Goal: Information Seeking & Learning: Learn about a topic

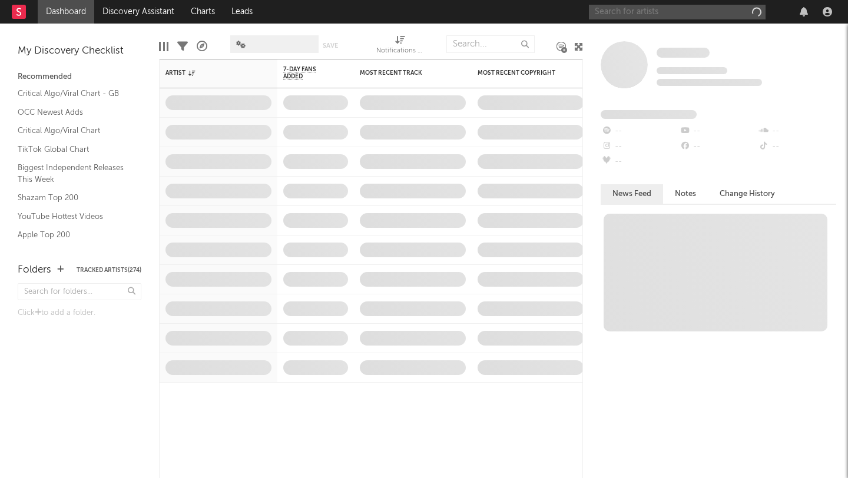
click at [653, 9] on input "text" at bounding box center [677, 12] width 177 height 15
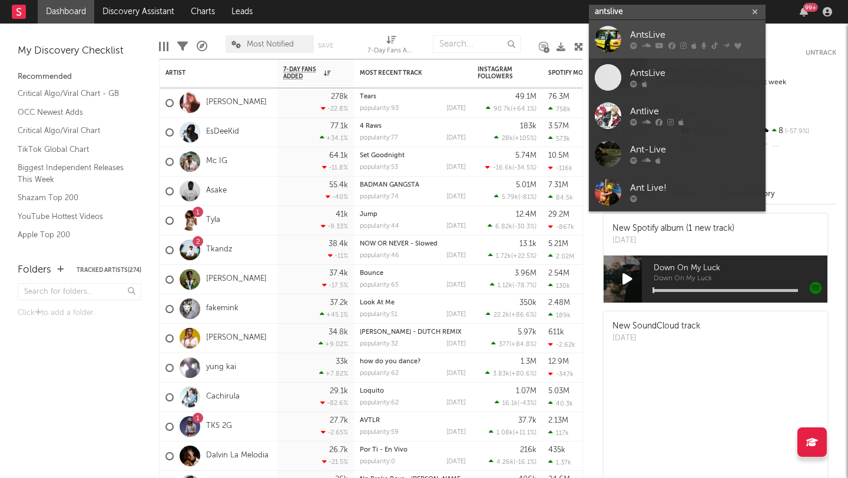
type input "antslive"
click at [679, 44] on div at bounding box center [695, 45] width 130 height 7
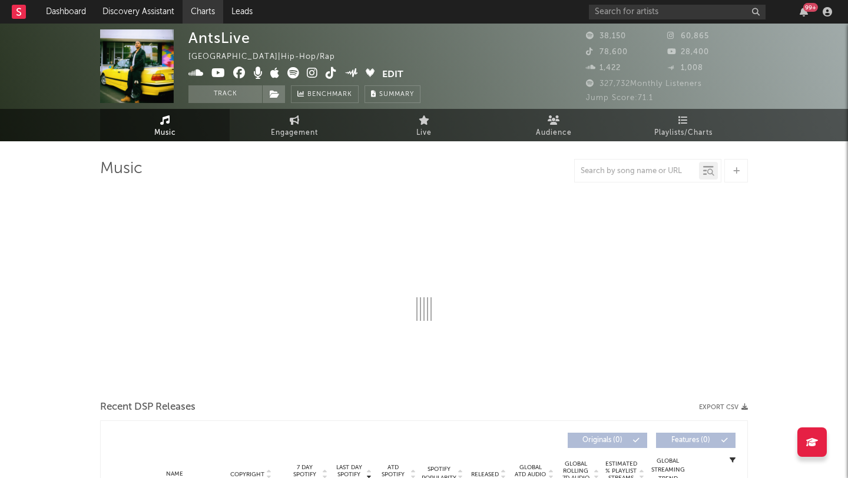
select select "6m"
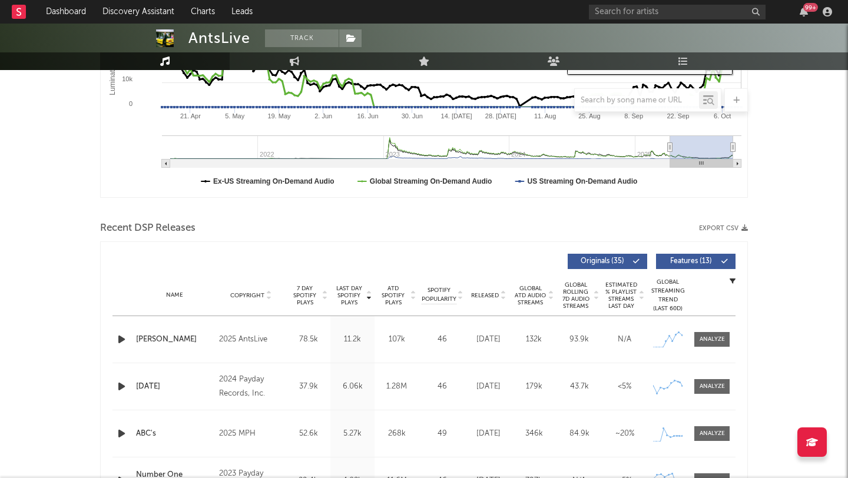
scroll to position [305, 0]
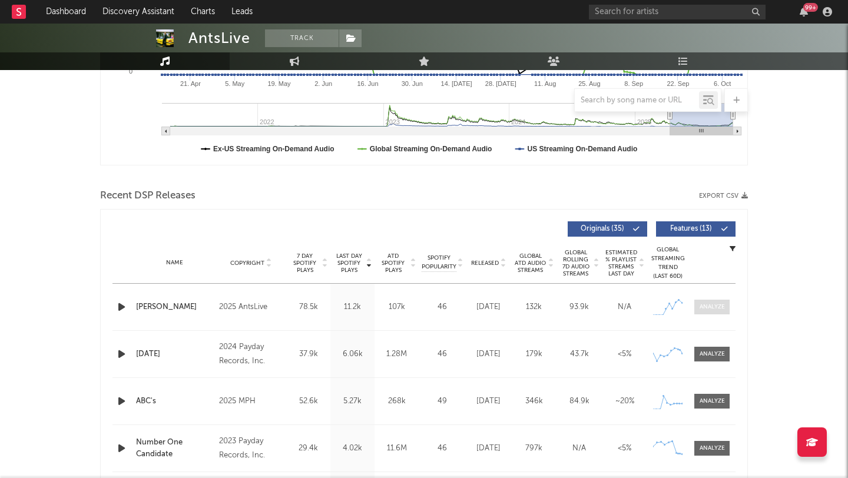
click at [711, 312] on span at bounding box center [712, 307] width 35 height 15
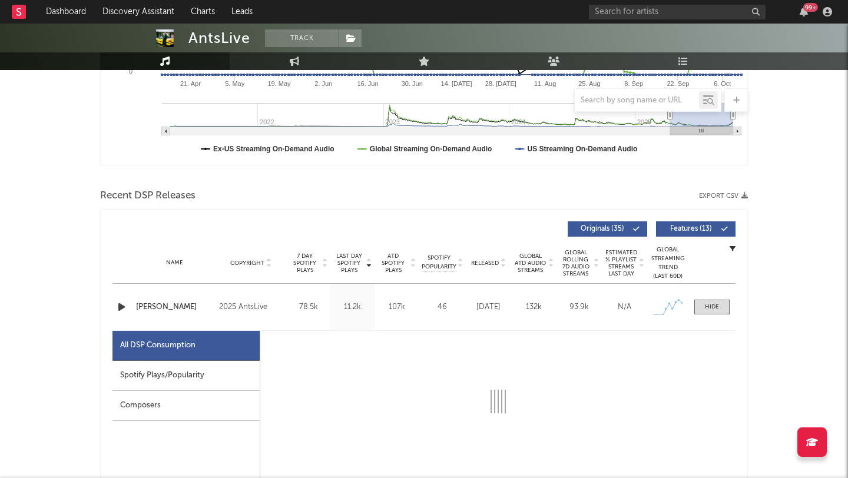
click at [213, 368] on div "Spotify Plays/Popularity" at bounding box center [186, 376] width 147 height 30
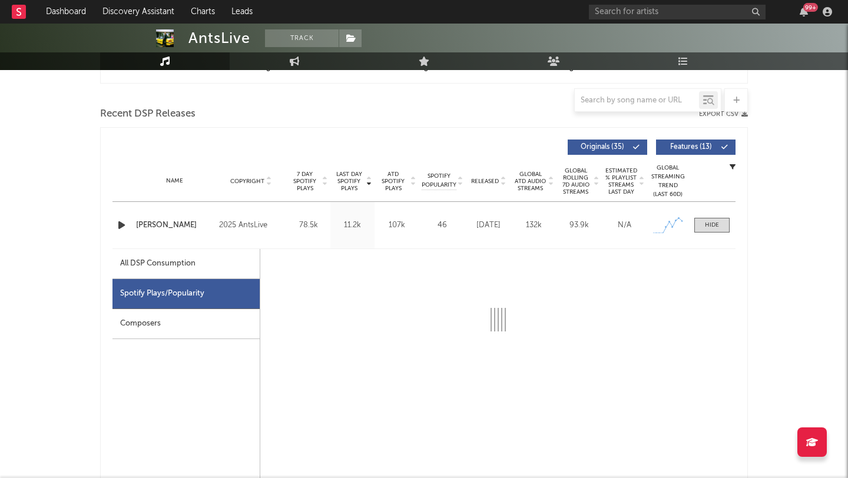
scroll to position [396, 0]
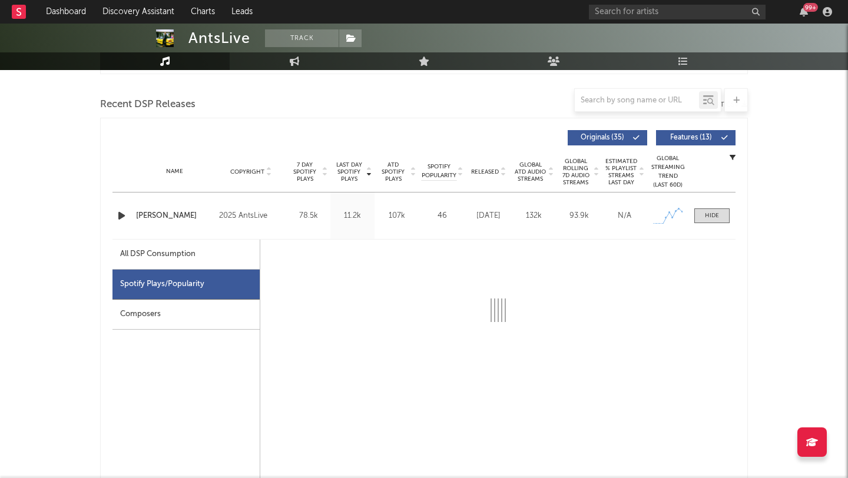
select select "1w"
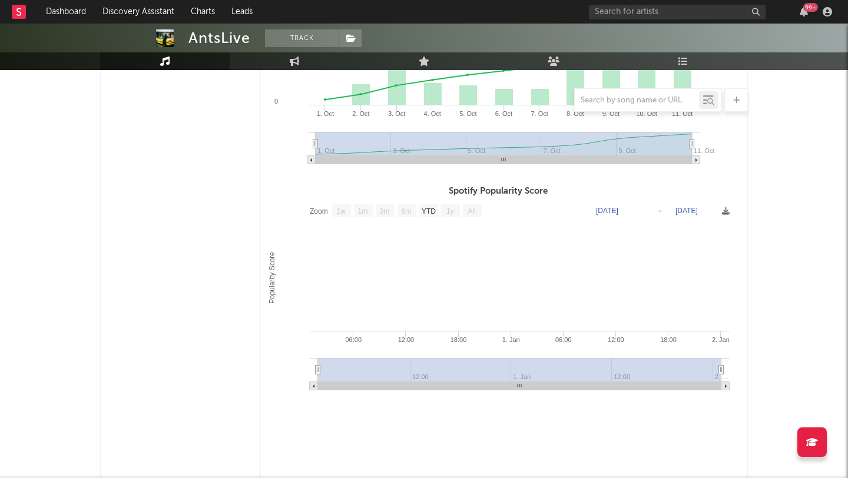
scroll to position [550, 0]
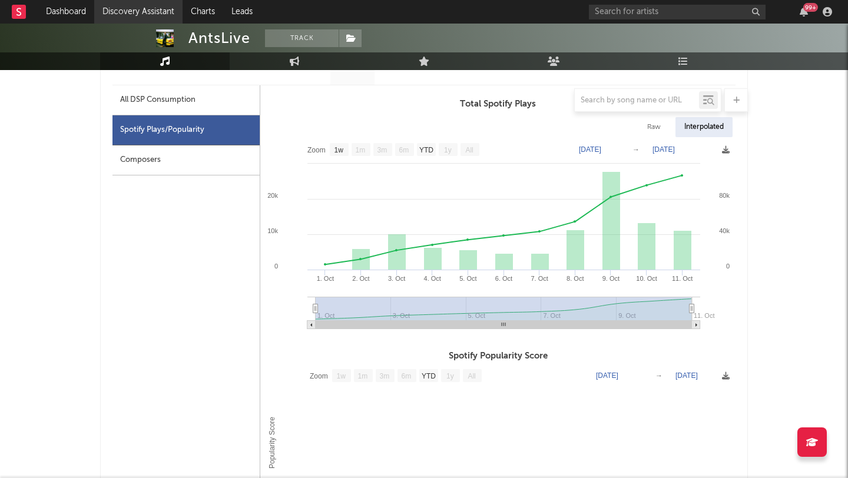
click at [155, 13] on link "Discovery Assistant" at bounding box center [138, 12] width 88 height 24
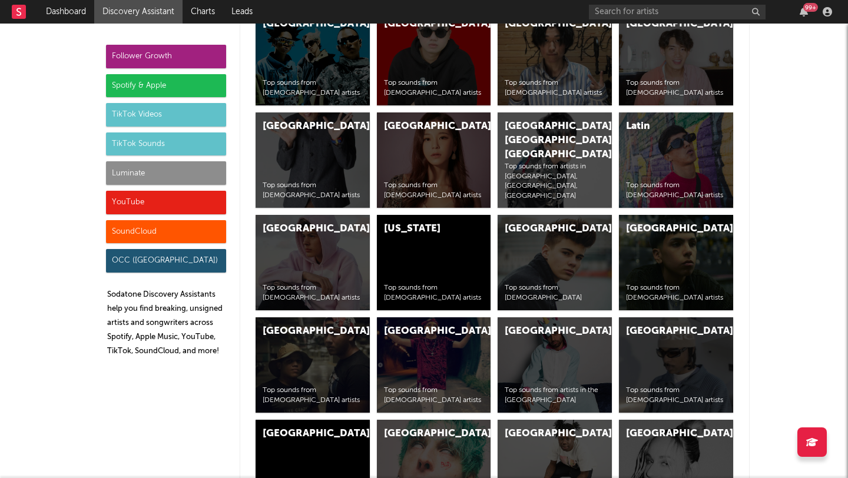
scroll to position [5079, 0]
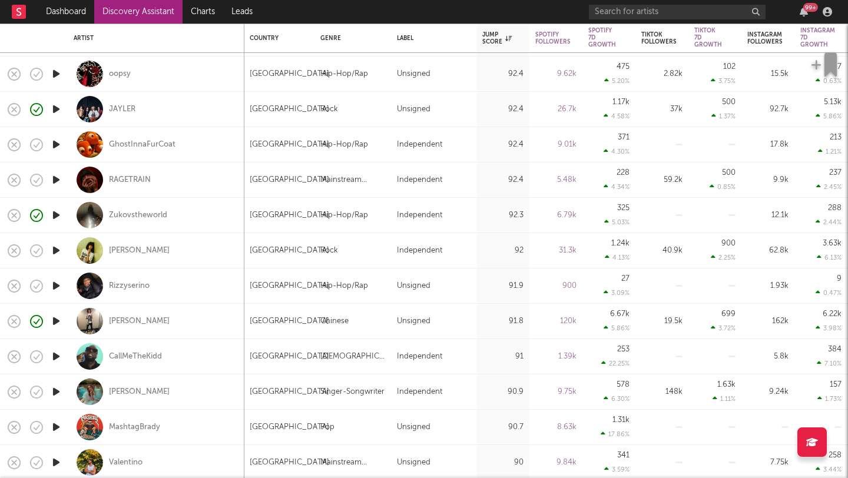
click at [217, 219] on div "Zukovstheworld" at bounding box center [156, 215] width 165 height 35
select select "1w"
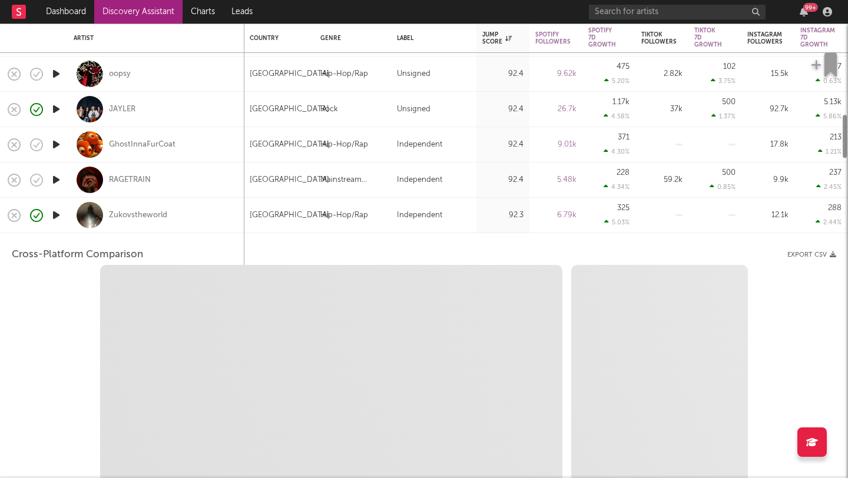
select select "1w"
click at [56, 210] on icon "button" at bounding box center [56, 215] width 12 height 15
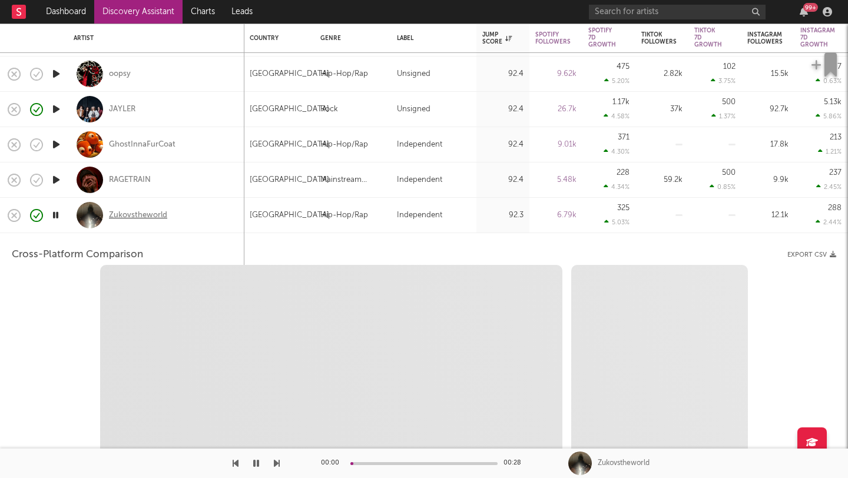
click at [124, 212] on div "Zukovstheworld" at bounding box center [138, 215] width 58 height 11
click at [56, 208] on icon "button" at bounding box center [55, 215] width 11 height 15
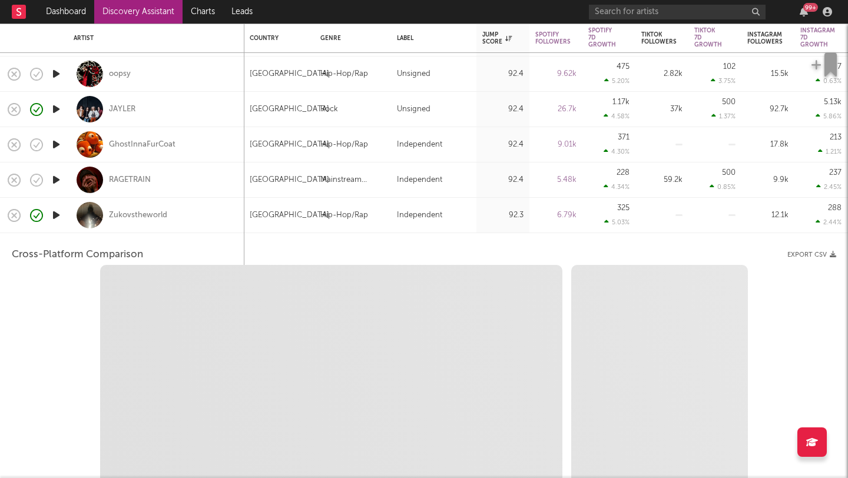
click at [56, 179] on icon "button" at bounding box center [56, 180] width 12 height 15
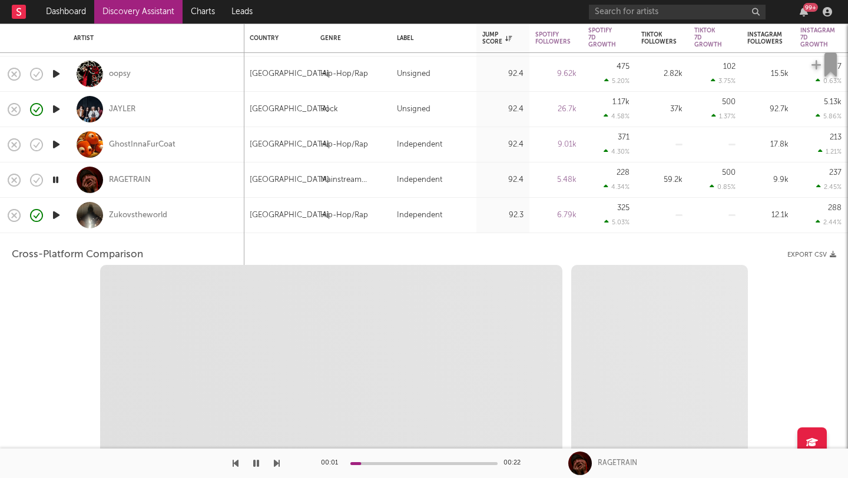
click at [56, 179] on icon "button" at bounding box center [55, 180] width 11 height 15
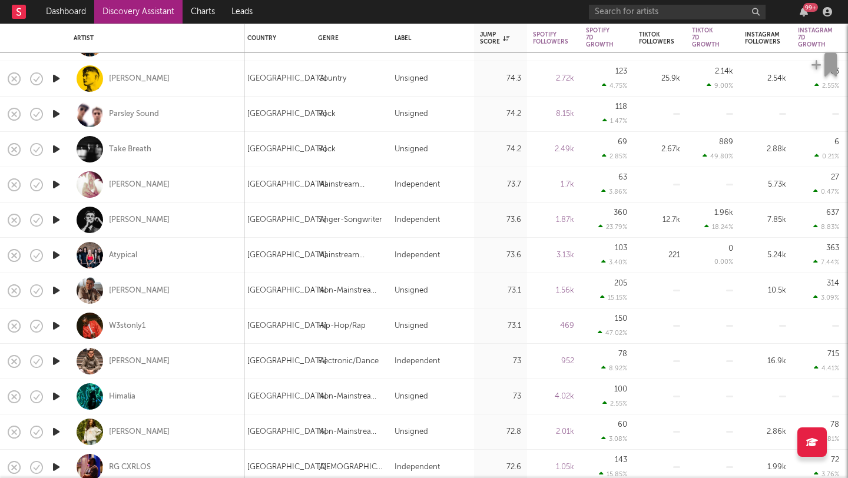
click at [138, 4] on link "Discovery Assistant" at bounding box center [138, 12] width 88 height 24
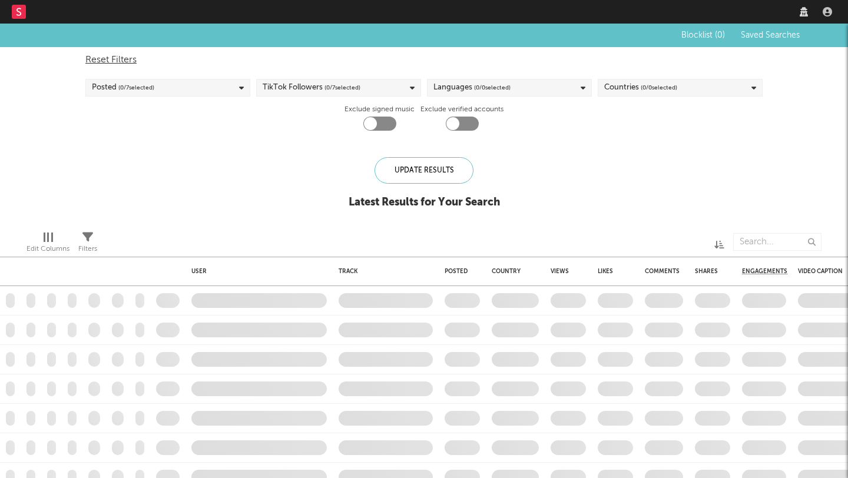
checkbox input "true"
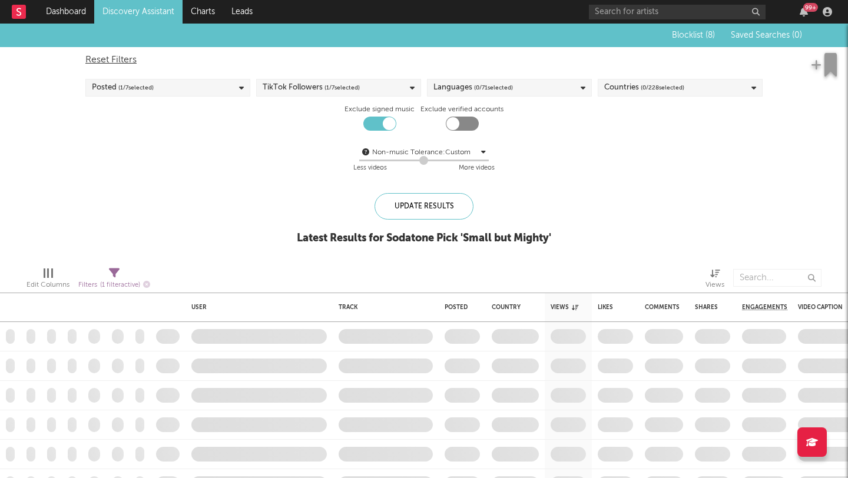
click at [527, 90] on div "Languages ( 0 / 71 selected)" at bounding box center [509, 88] width 165 height 18
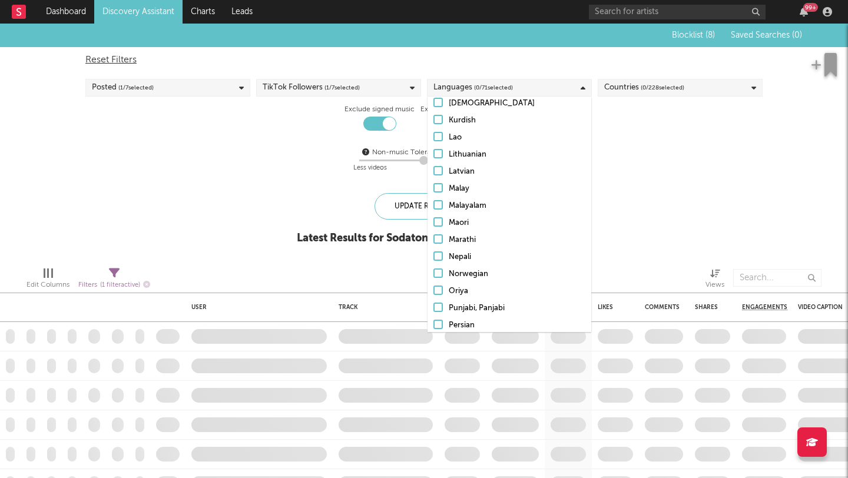
scroll to position [1006, 0]
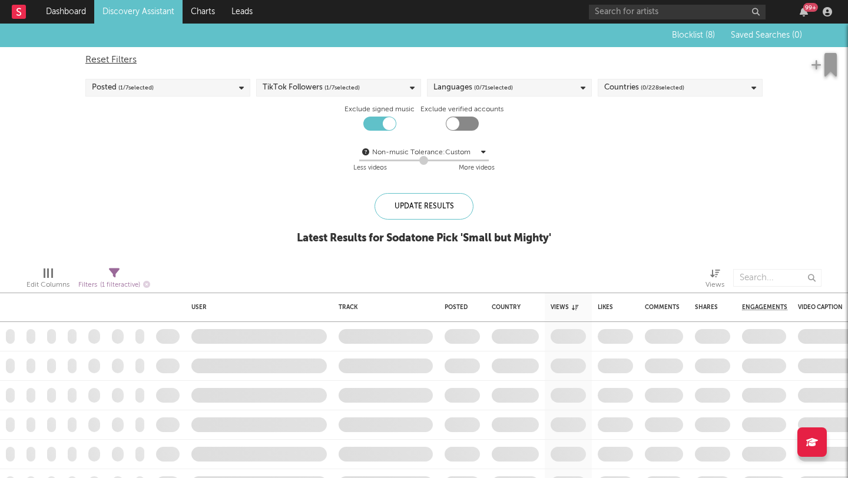
click at [179, 194] on div "Blocklist ( 8 ) Saved Searches ( 0 ) Reset Filters Posted ( 1 / 7 selected) Tik…" at bounding box center [424, 141] width 848 height 234
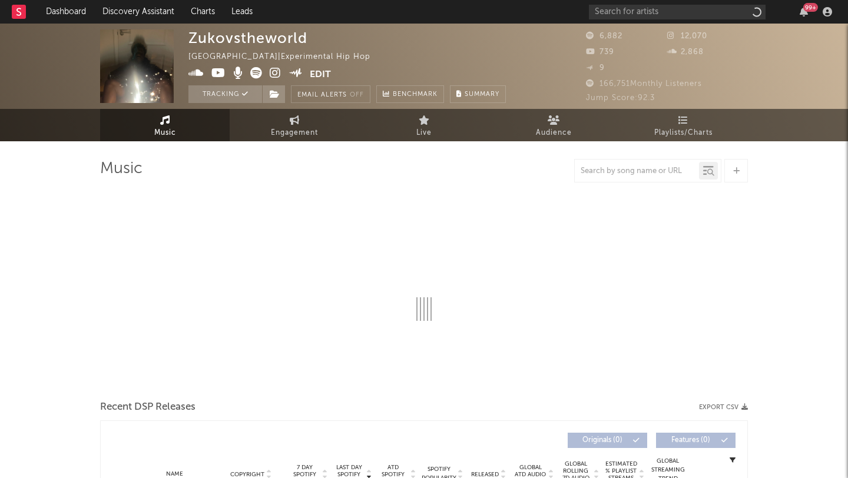
select select "1w"
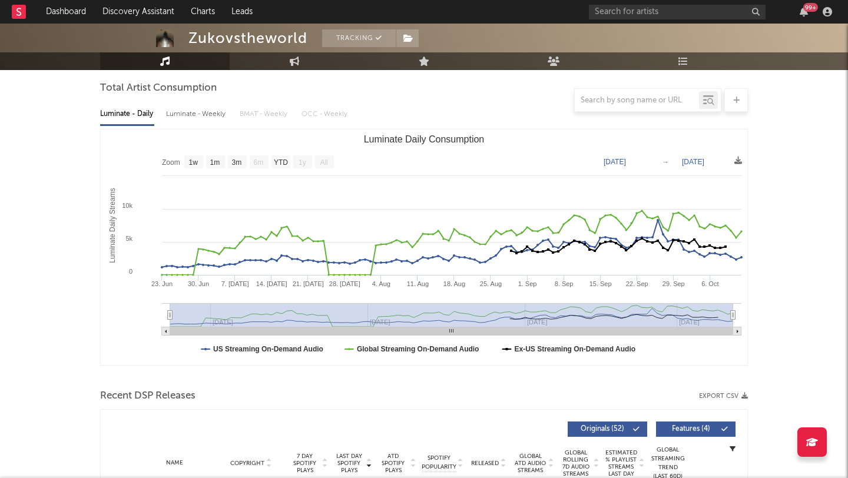
scroll to position [322, 0]
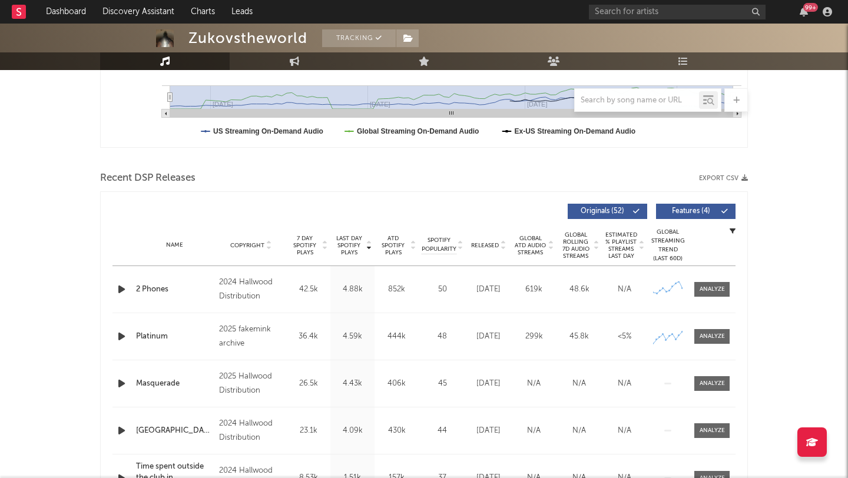
drag, startPoint x: 704, startPoint y: 289, endPoint x: 758, endPoint y: 279, distance: 55.0
click at [758, 279] on div "Zukovstheworld Tracking United Kingdom | Experimental Hip Hop Edit Tracking Ema…" at bounding box center [424, 449] width 848 height 1496
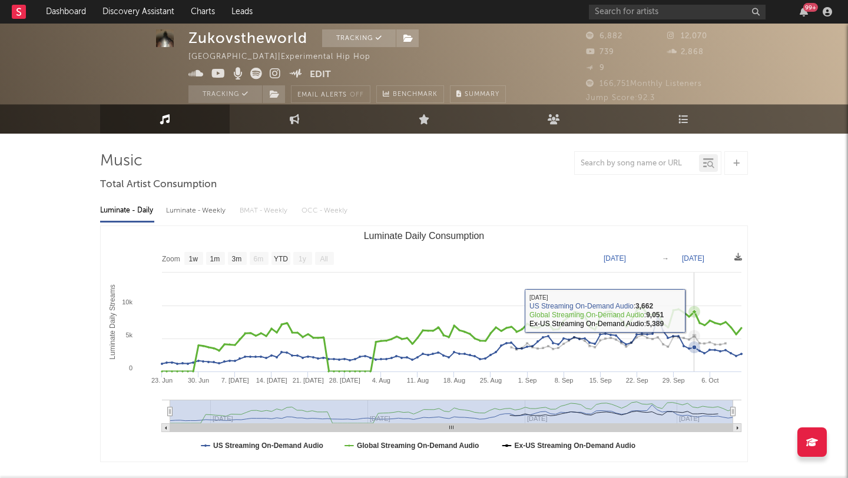
scroll to position [10, 0]
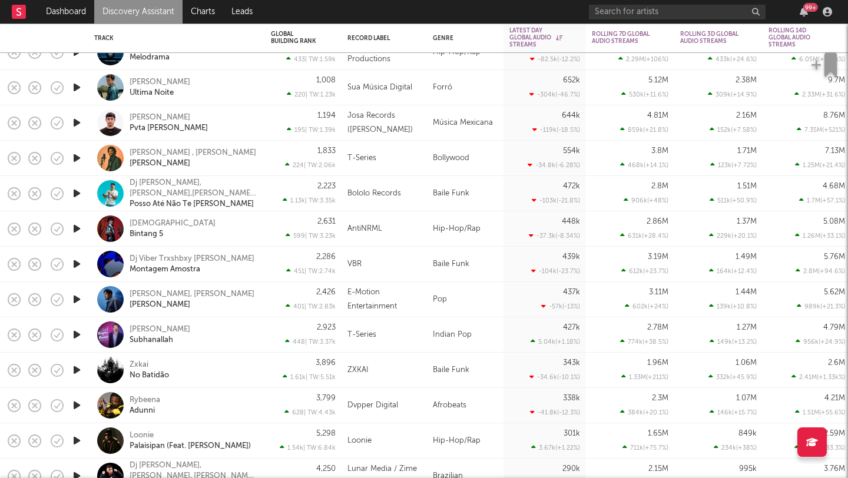
click at [197, 409] on div "Rybeena Adunni" at bounding box center [193, 405] width 127 height 21
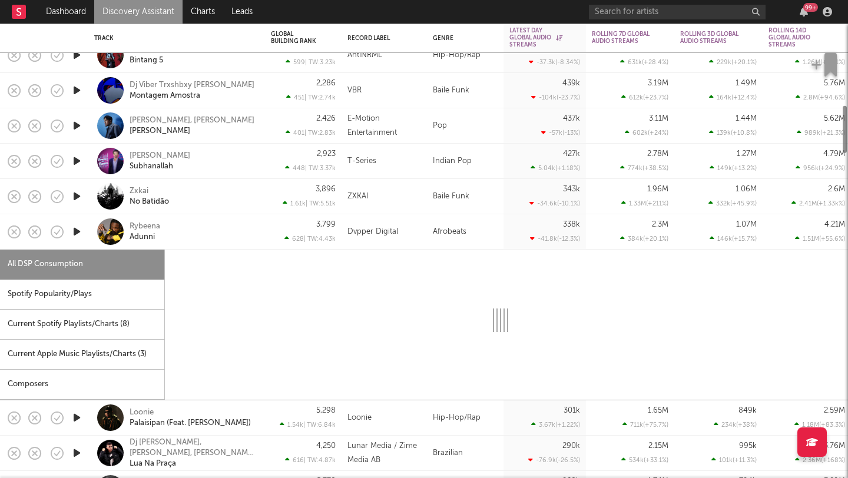
select select "1w"
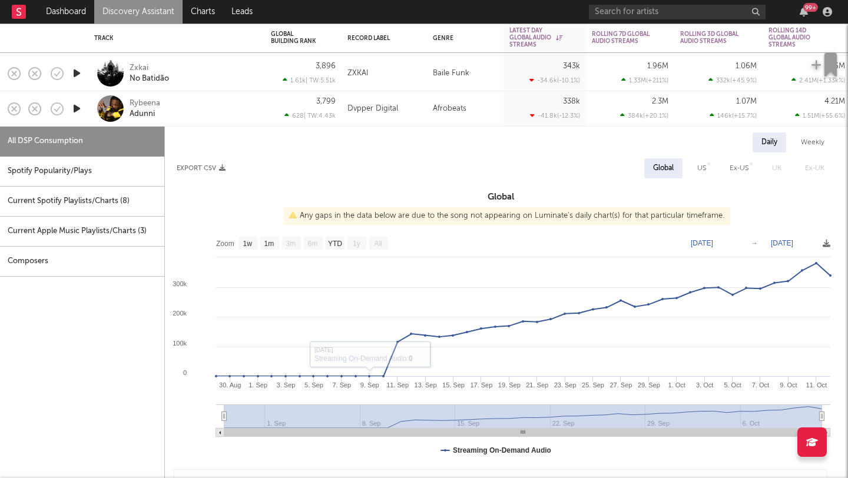
click at [80, 166] on div "Spotify Popularity/Plays" at bounding box center [82, 172] width 164 height 30
select select "1w"
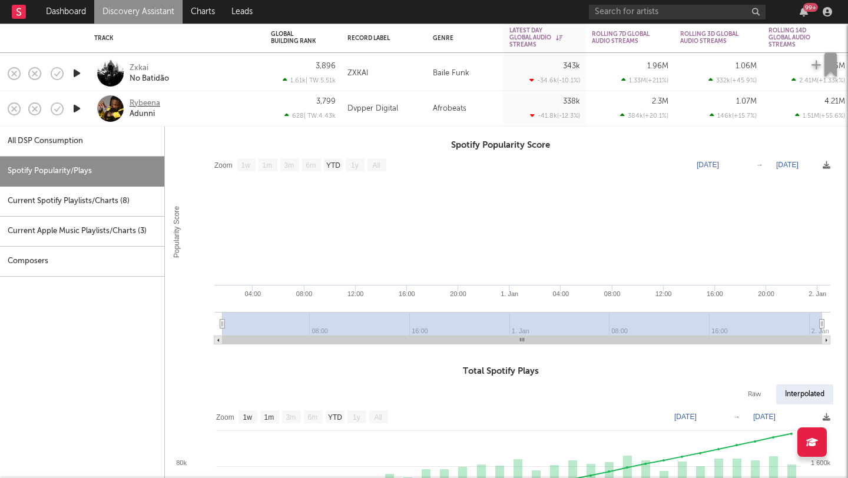
click at [149, 104] on div "Rybeena" at bounding box center [145, 103] width 31 height 11
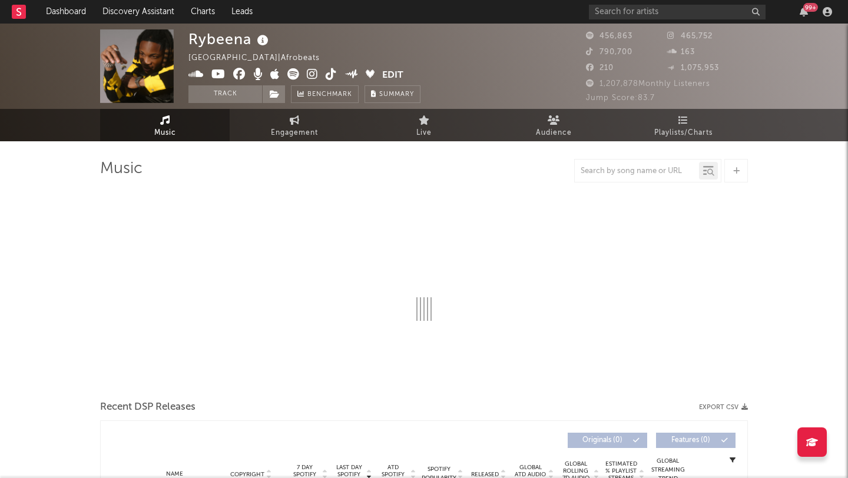
select select "6m"
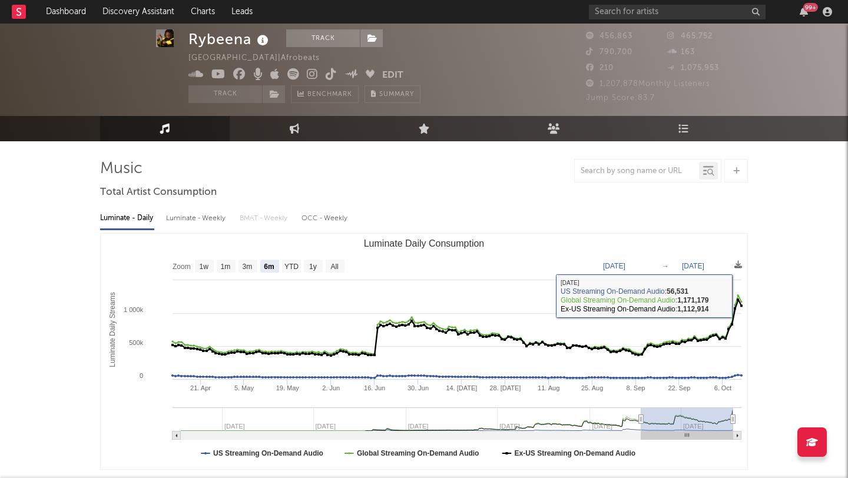
scroll to position [405, 0]
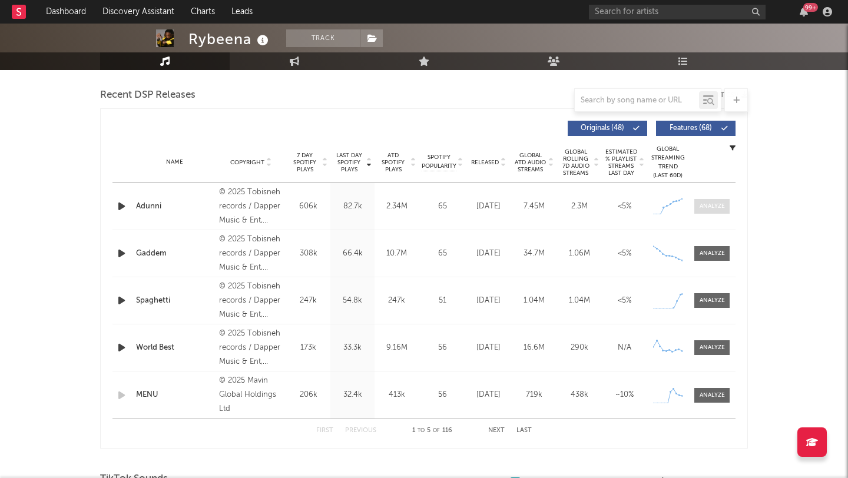
click at [700, 204] on div at bounding box center [712, 206] width 25 height 9
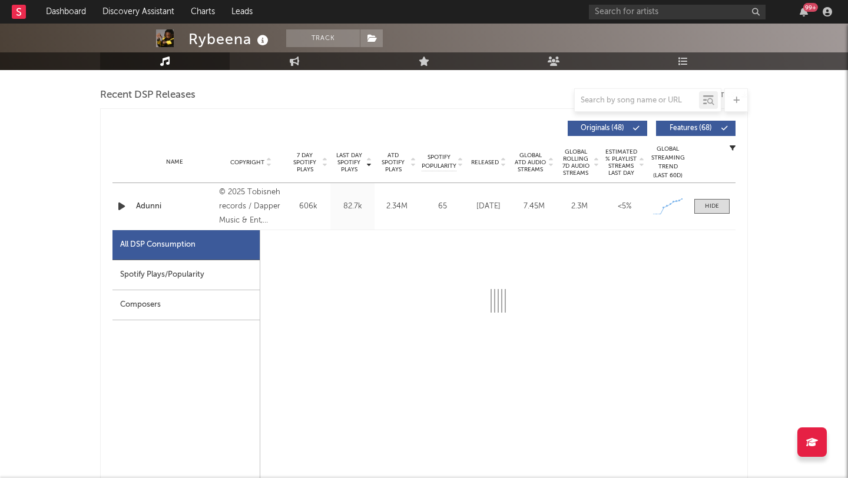
select select "1w"
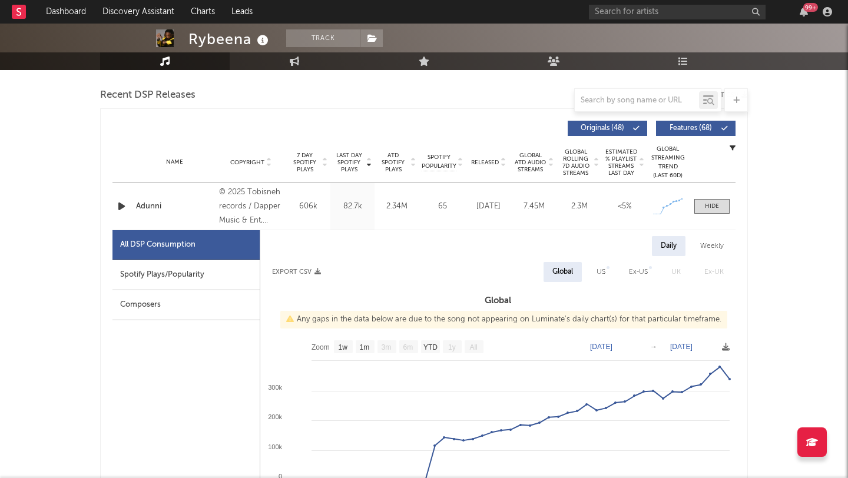
click at [128, 271] on div "Spotify Plays/Popularity" at bounding box center [186, 275] width 147 height 30
select select "1w"
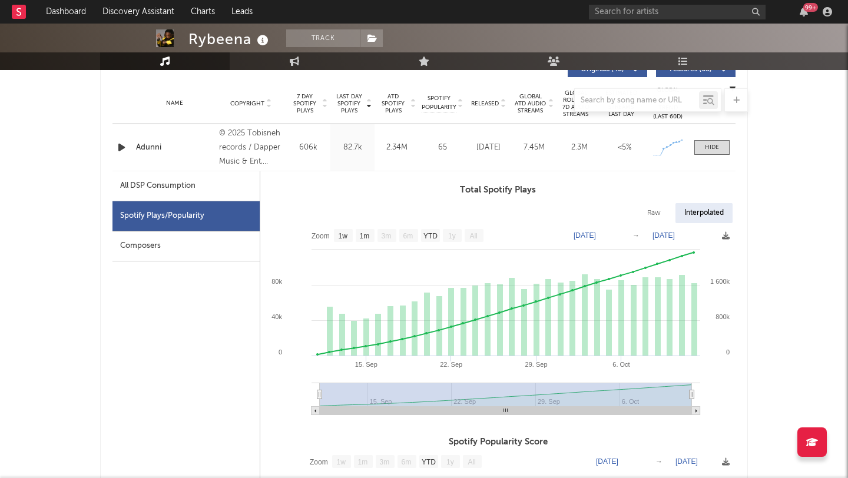
scroll to position [465, 0]
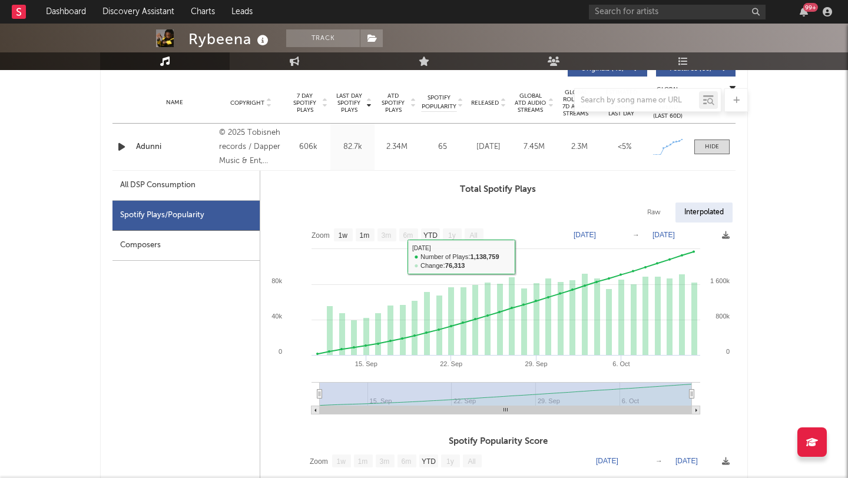
click at [118, 188] on div "All DSP Consumption" at bounding box center [186, 186] width 147 height 30
select select "1w"
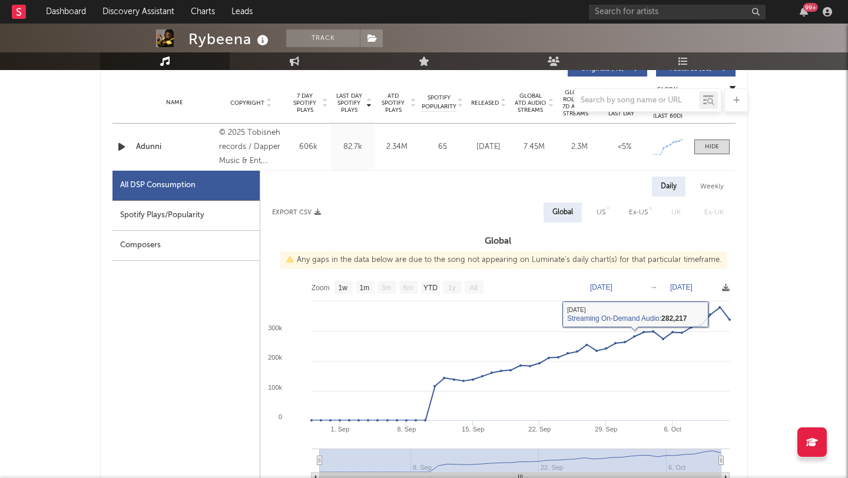
click at [168, 213] on div "Spotify Plays/Popularity" at bounding box center [186, 216] width 147 height 30
select select "1w"
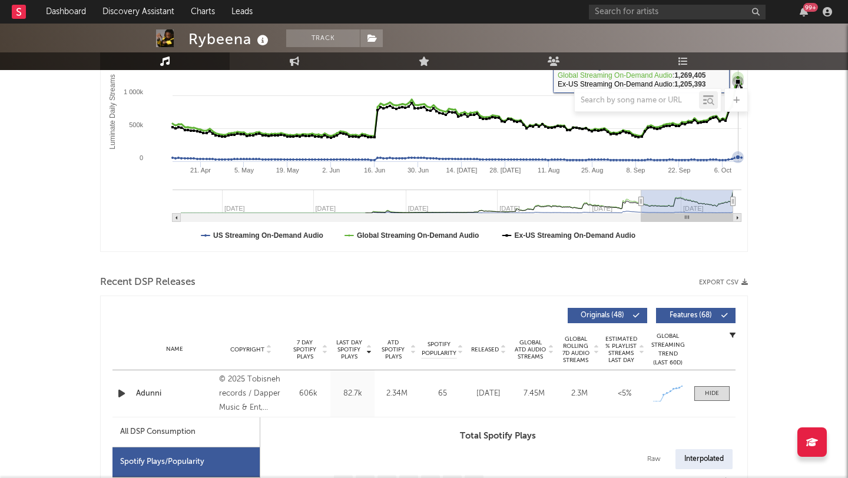
scroll to position [0, 0]
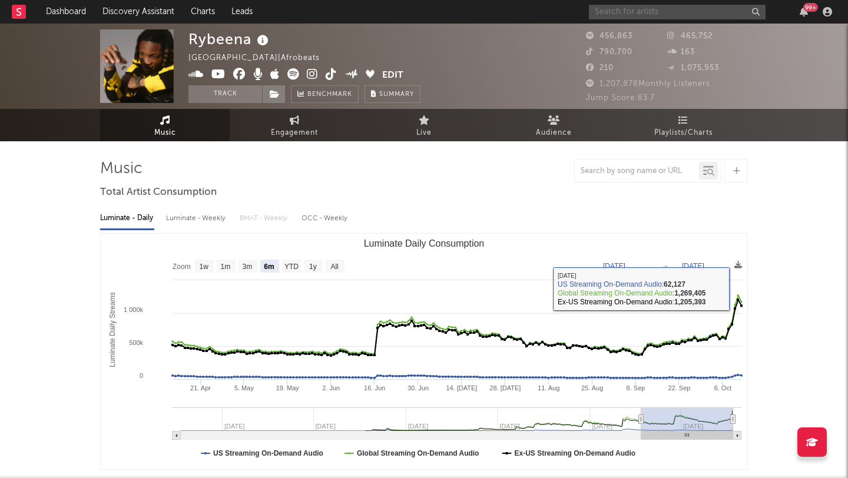
click at [683, 12] on input "text" at bounding box center [677, 12] width 177 height 15
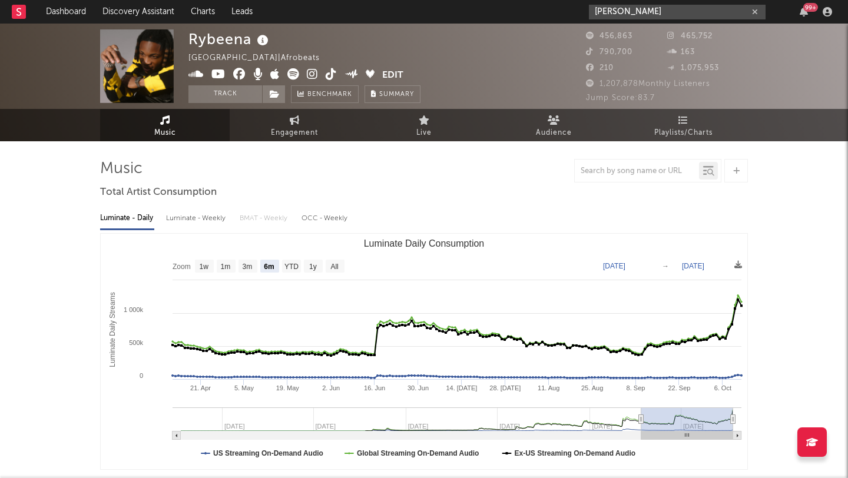
click at [626, 12] on input "[PERSON_NAME]" at bounding box center [677, 12] width 177 height 15
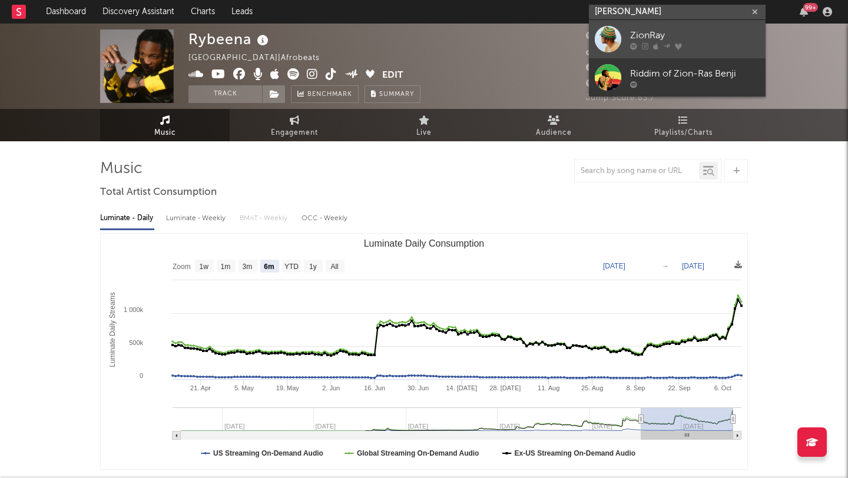
type input "[PERSON_NAME]"
click at [624, 35] on link "ZionRay" at bounding box center [677, 39] width 177 height 38
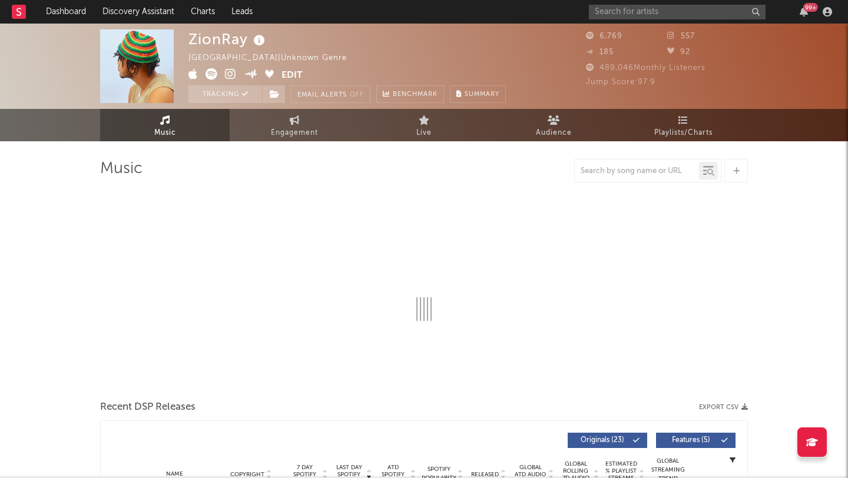
select select "1w"
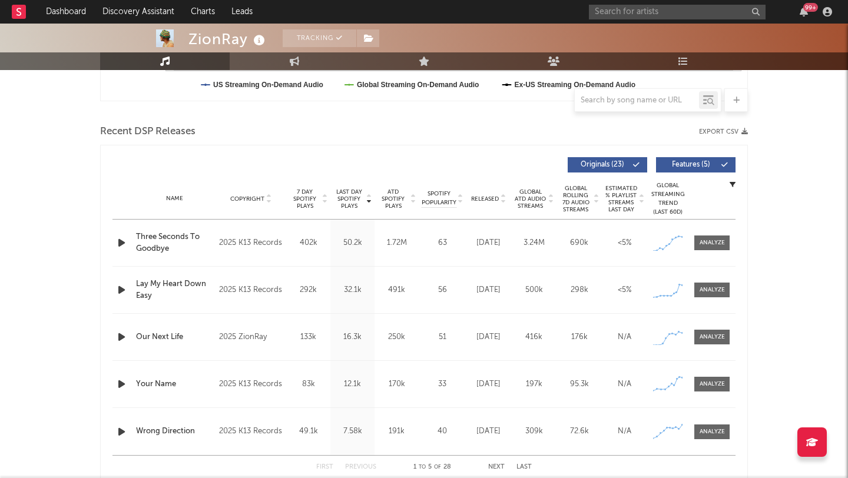
scroll to position [400, 0]
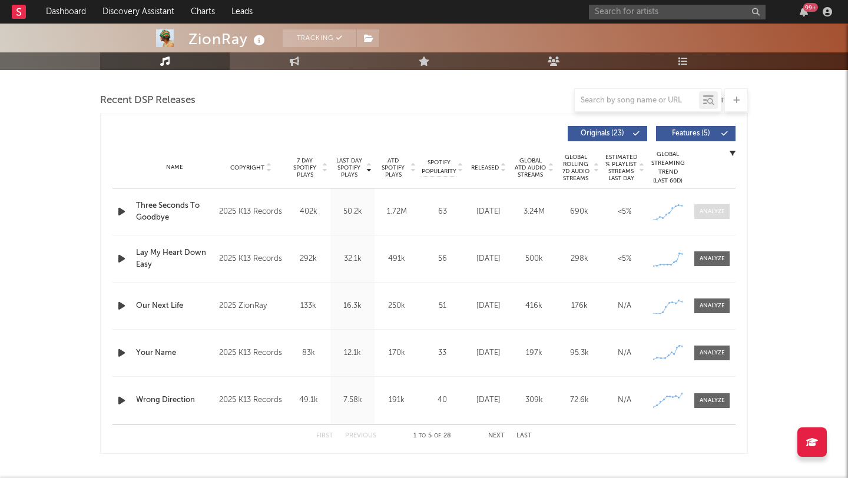
click at [709, 212] on div at bounding box center [712, 211] width 25 height 9
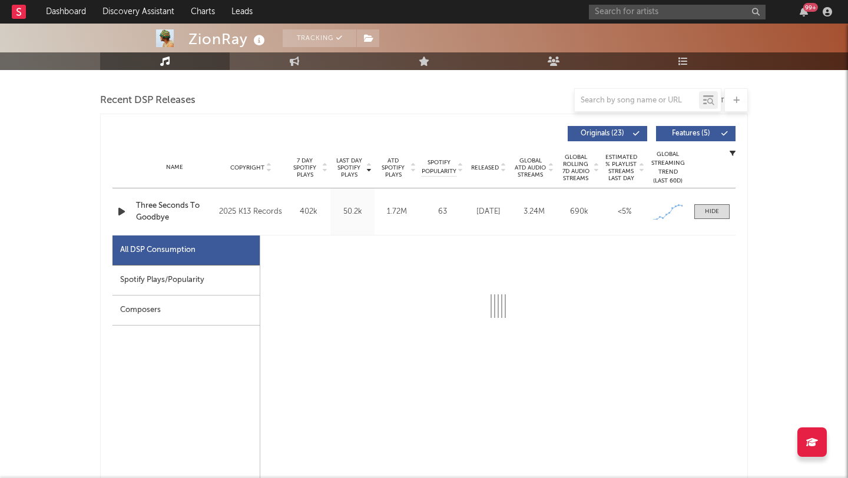
click at [175, 291] on div "Spotify Plays/Popularity" at bounding box center [186, 281] width 147 height 30
select select "1w"
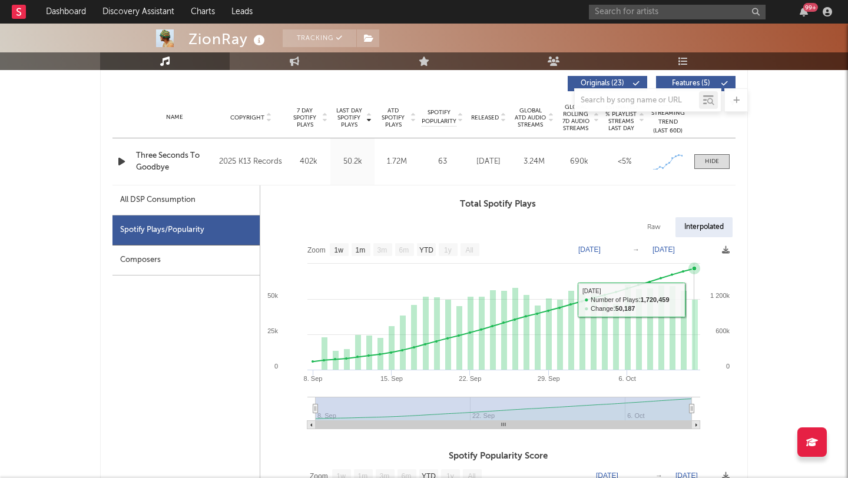
scroll to position [314, 0]
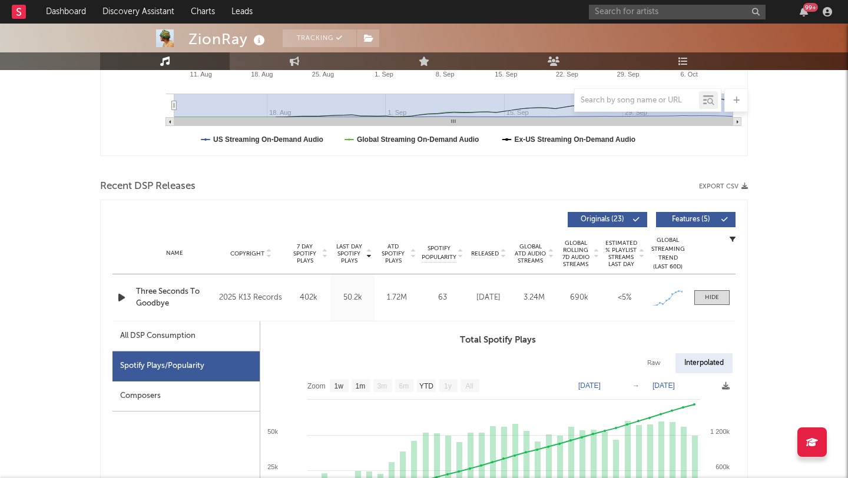
click at [164, 342] on div "All DSP Consumption" at bounding box center [157, 336] width 75 height 14
select select "1w"
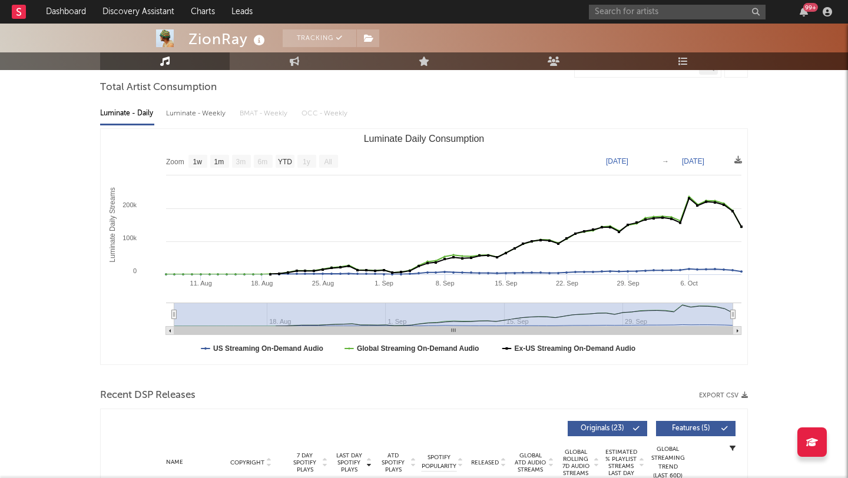
scroll to position [0, 0]
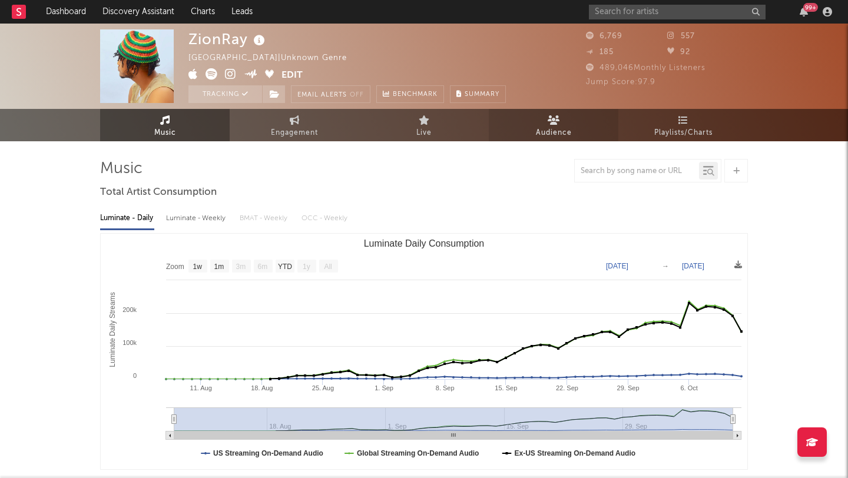
click at [583, 127] on link "Audience" at bounding box center [554, 125] width 130 height 32
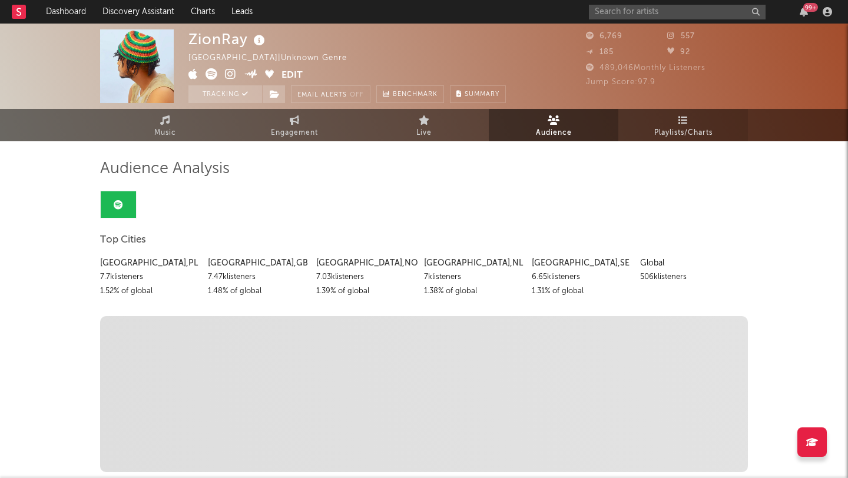
click at [698, 124] on link "Playlists/Charts" at bounding box center [684, 125] width 130 height 32
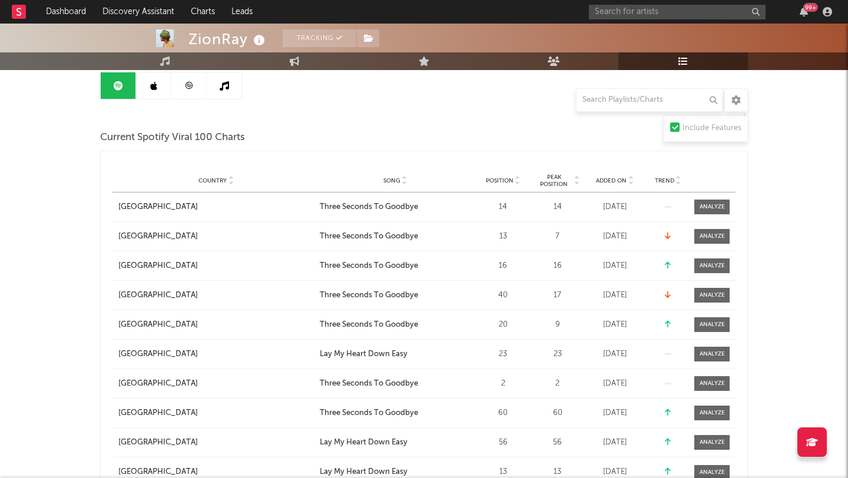
scroll to position [146, 0]
